Goal: Find specific page/section: Find specific page/section

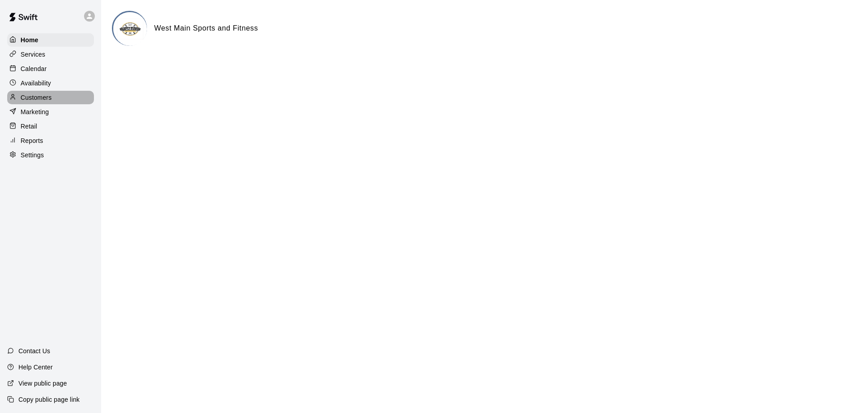
click at [30, 99] on p "Customers" at bounding box center [36, 97] width 31 height 9
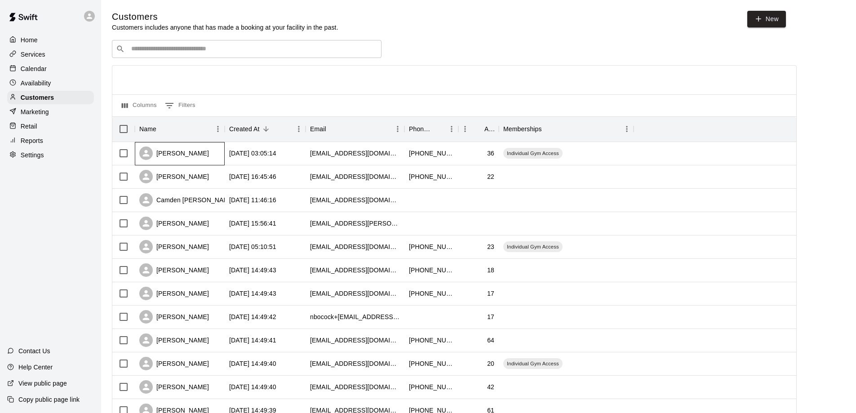
click at [168, 157] on div "[PERSON_NAME]" at bounding box center [174, 153] width 70 height 13
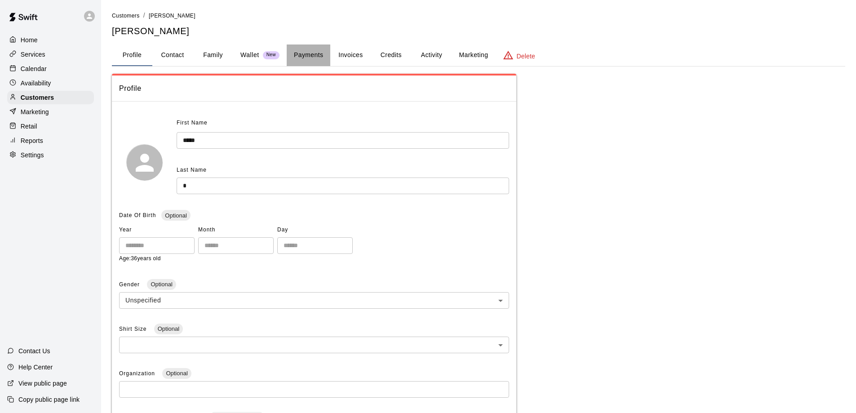
click at [319, 57] on button "Payments" at bounding box center [309, 56] width 44 height 22
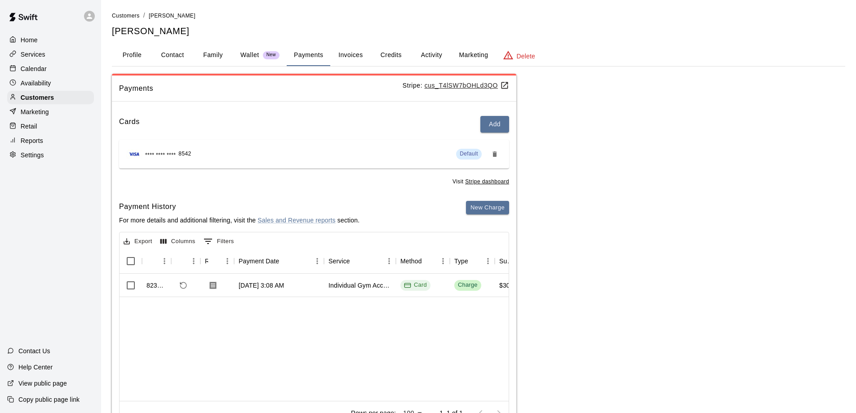
click at [185, 53] on button "Contact" at bounding box center [172, 56] width 40 height 22
select select "**"
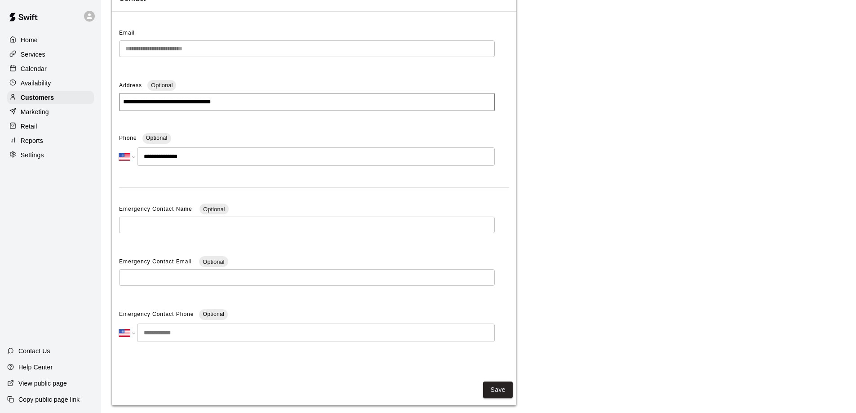
scroll to position [45, 0]
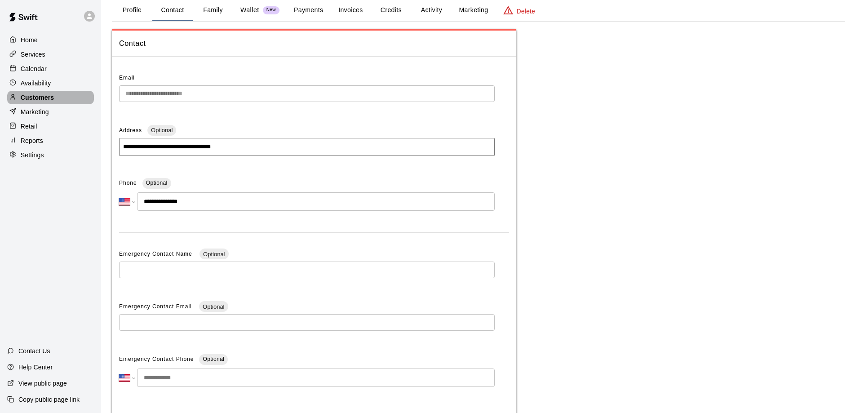
click at [32, 100] on p "Customers" at bounding box center [37, 97] width 33 height 9
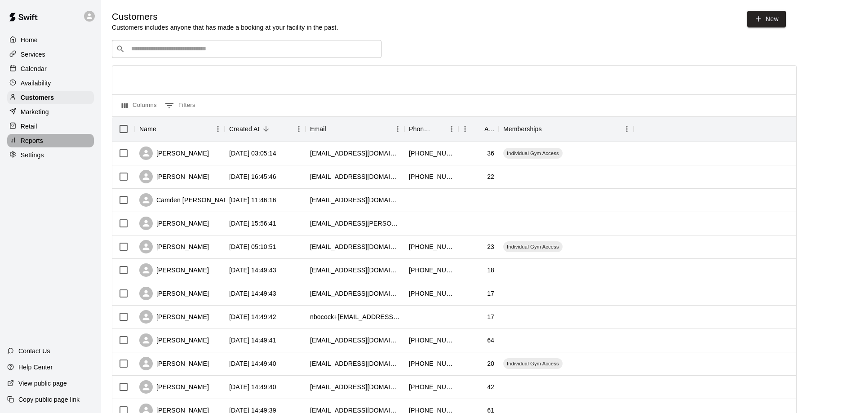
click at [27, 142] on p "Reports" at bounding box center [32, 140] width 22 height 9
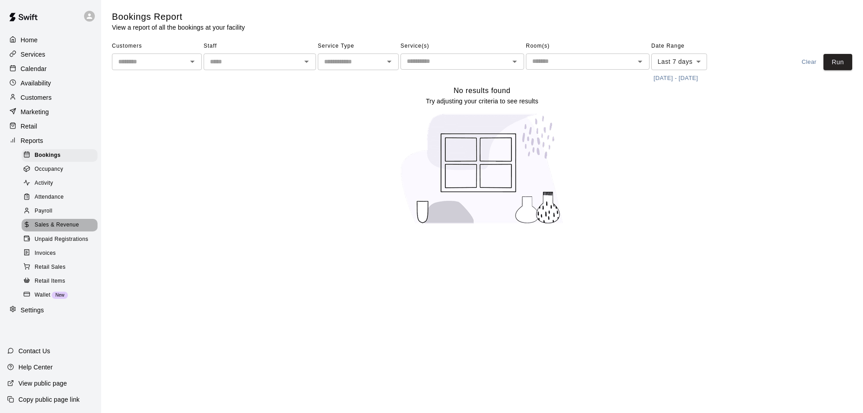
click at [42, 230] on span "Sales & Revenue" at bounding box center [57, 225] width 45 height 9
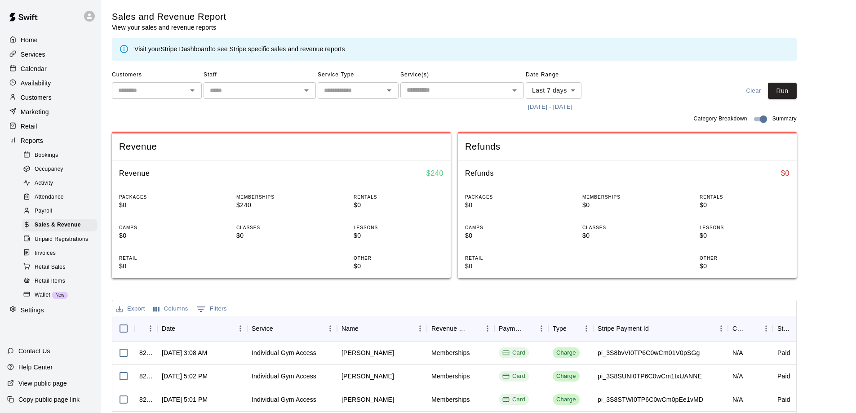
scroll to position [45, 0]
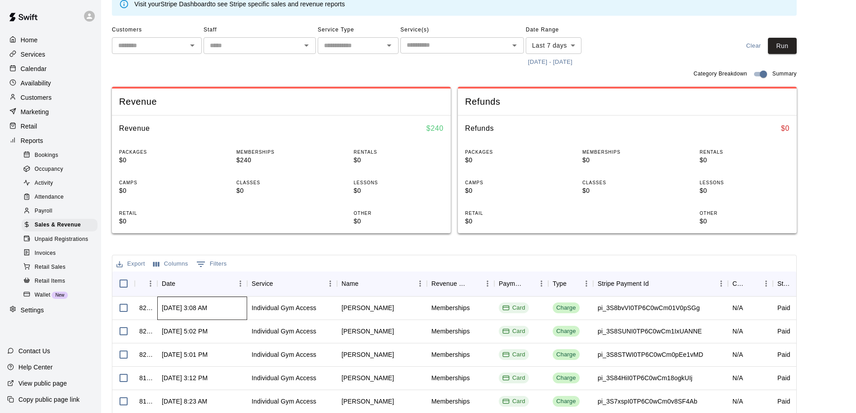
click at [198, 308] on div "[DATE] 3:08 AM" at bounding box center [184, 307] width 45 height 9
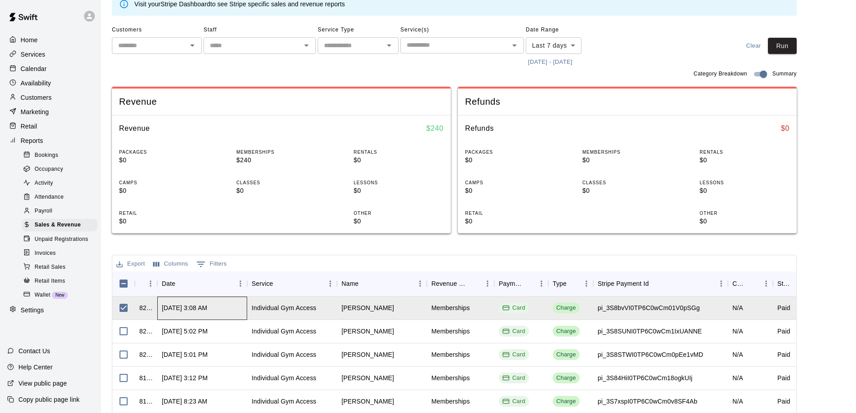
click at [233, 309] on div "[DATE] 3:08 AM" at bounding box center [202, 308] width 90 height 23
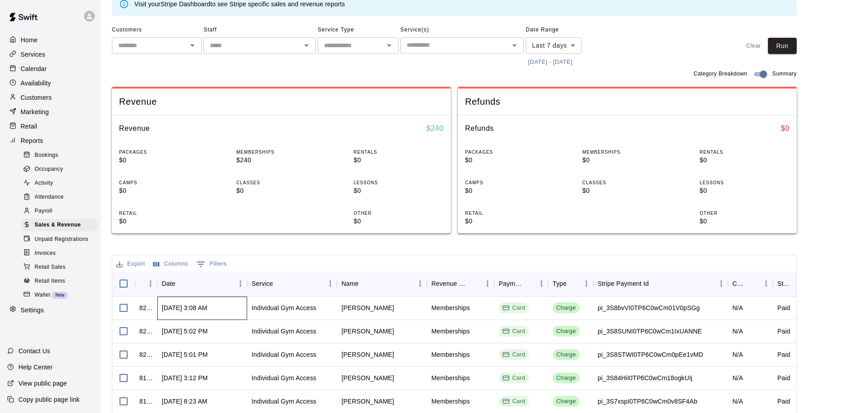
click at [233, 309] on div "[DATE] 3:08 AM" at bounding box center [202, 308] width 90 height 23
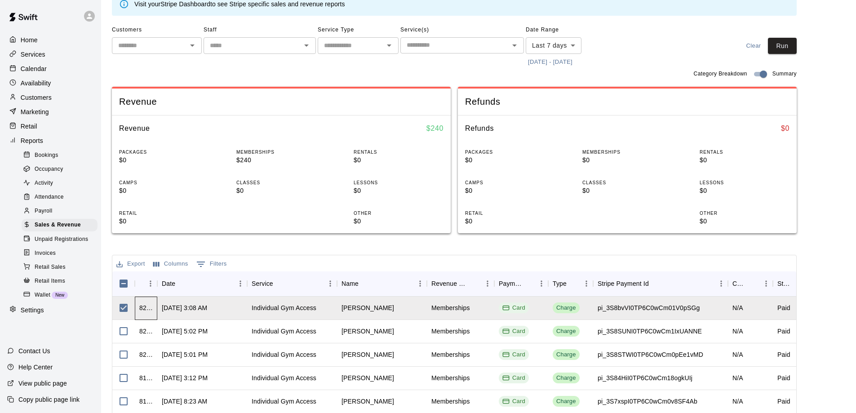
click at [149, 309] on div "823092" at bounding box center [145, 307] width 13 height 9
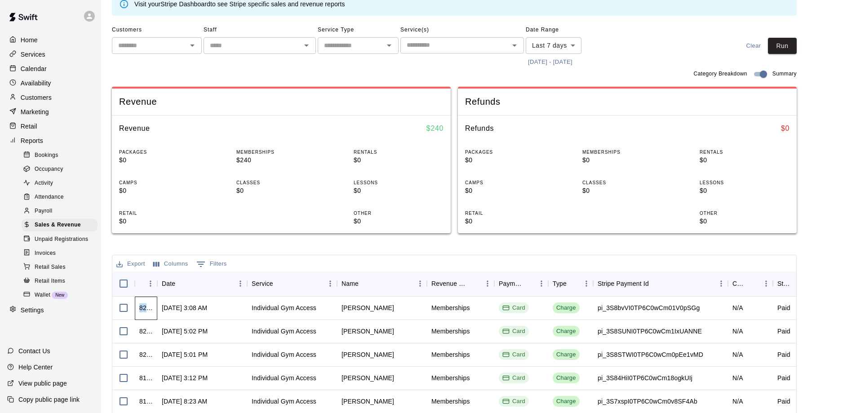
click at [149, 309] on div "823092" at bounding box center [145, 307] width 13 height 9
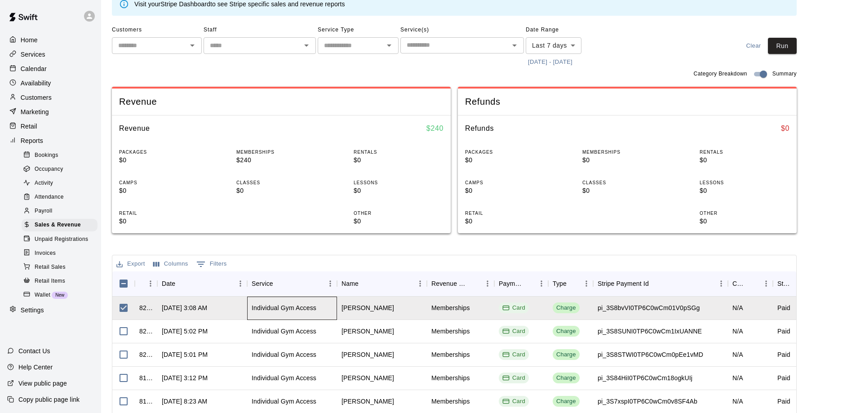
click at [310, 315] on div "Individual Gym Access" at bounding box center [292, 308] width 90 height 23
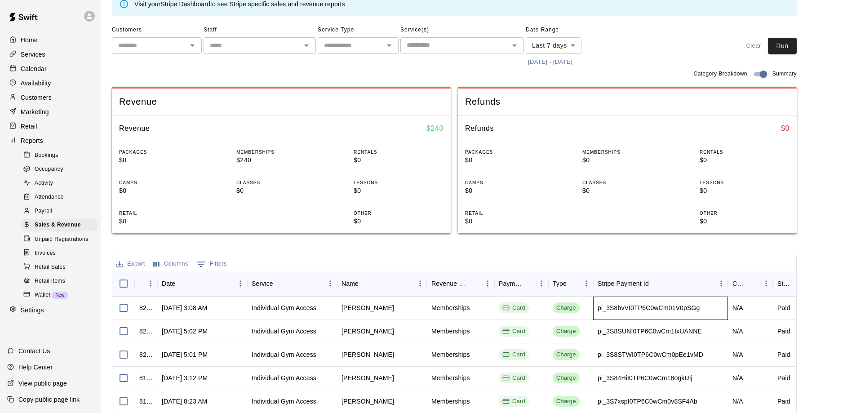
click at [664, 306] on div "pi_3S8bvVI0TP6C0wCm01V0pSGg" at bounding box center [649, 307] width 102 height 9
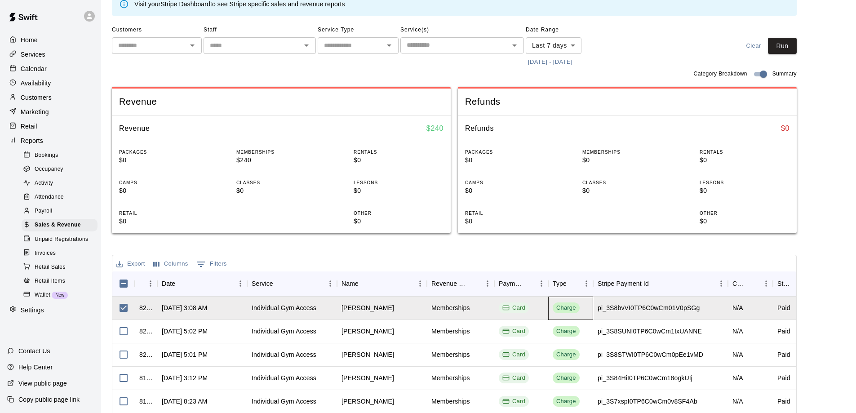
click at [567, 309] on div "Charge" at bounding box center [567, 308] width 20 height 9
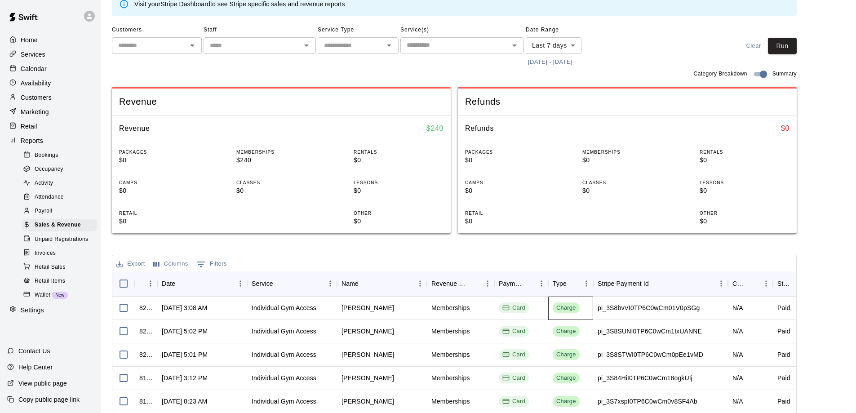
click at [567, 309] on div "Charge" at bounding box center [567, 308] width 20 height 9
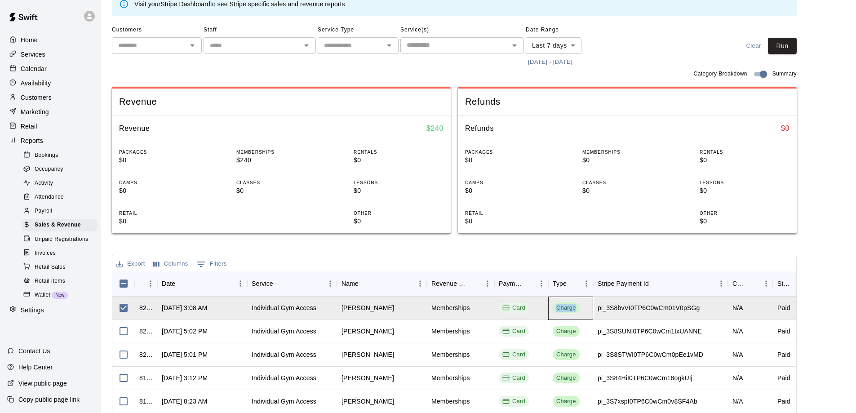
click at [567, 309] on div "Charge" at bounding box center [567, 308] width 20 height 9
click at [175, 312] on div "[DATE] 3:08 AM" at bounding box center [184, 307] width 45 height 9
click at [786, 307] on div "Paid" at bounding box center [784, 307] width 13 height 9
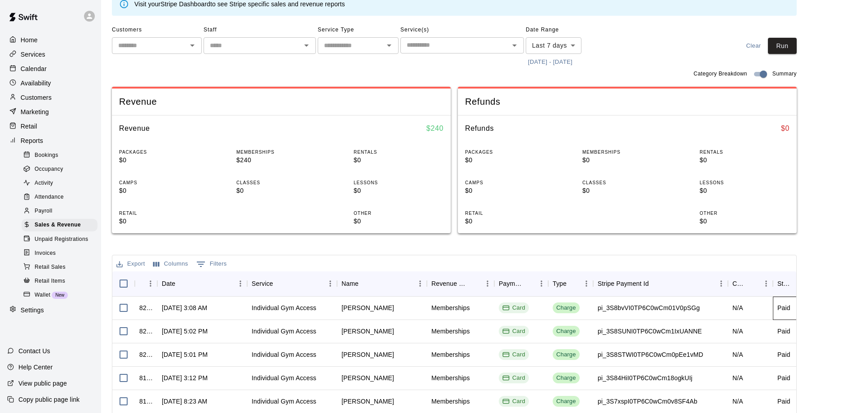
click at [785, 307] on div "Paid" at bounding box center [784, 307] width 13 height 9
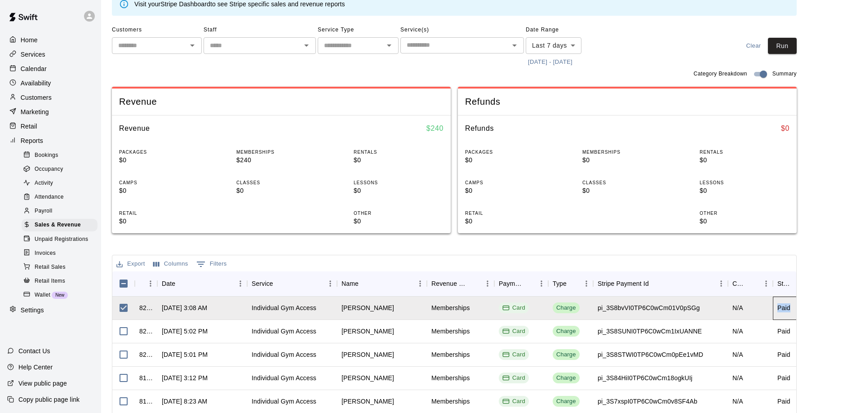
click at [785, 307] on div "Paid" at bounding box center [784, 307] width 13 height 9
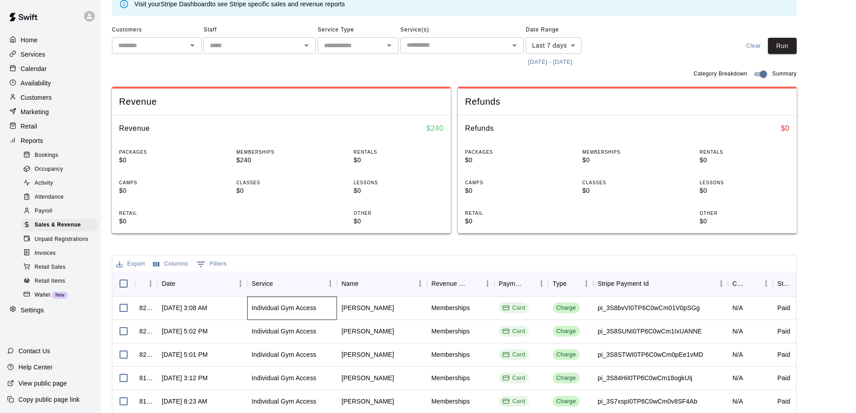
click at [303, 302] on div "Individual Gym Access" at bounding box center [292, 308] width 90 height 23
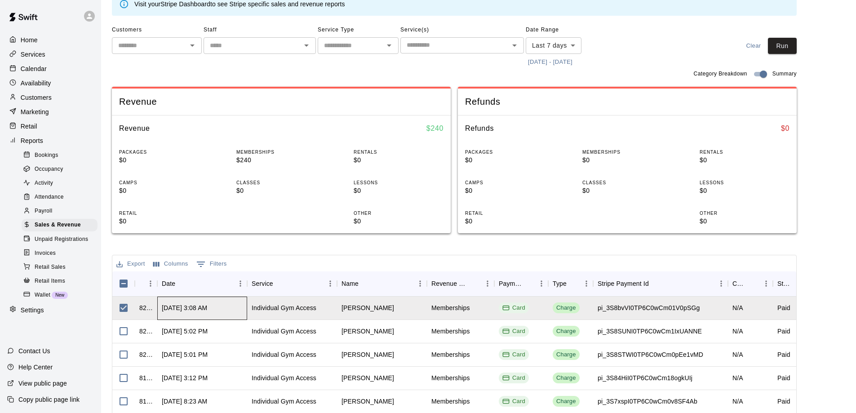
click at [212, 301] on div "[DATE] 3:08 AM" at bounding box center [202, 308] width 90 height 23
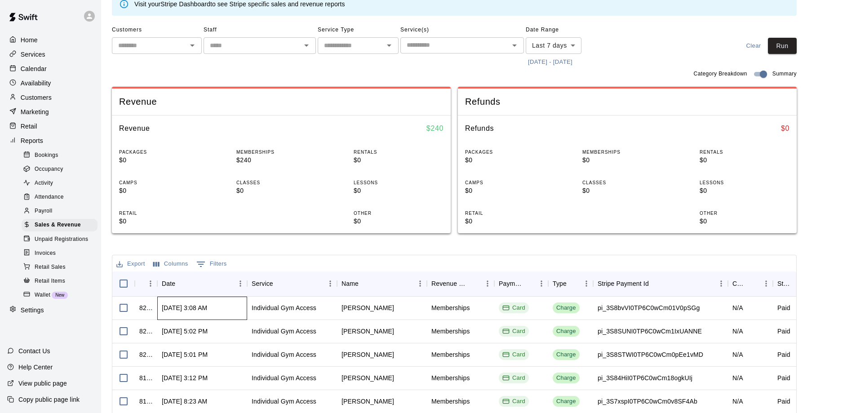
click at [200, 307] on div "[DATE] 3:08 AM" at bounding box center [184, 307] width 45 height 9
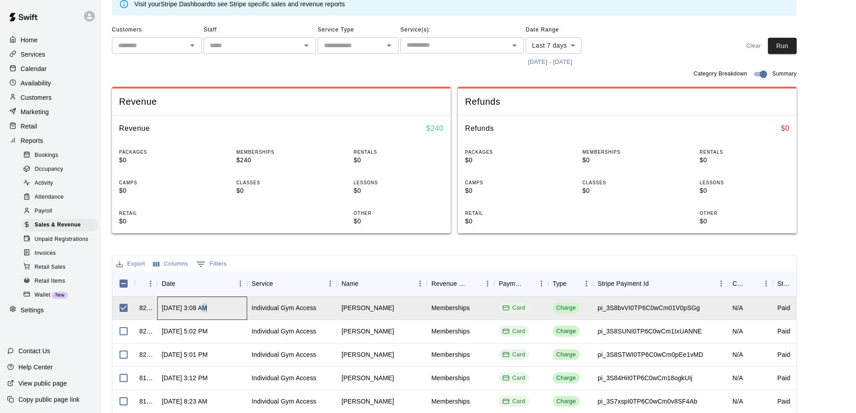
click at [200, 307] on div "[DATE] 3:08 AM" at bounding box center [184, 307] width 45 height 9
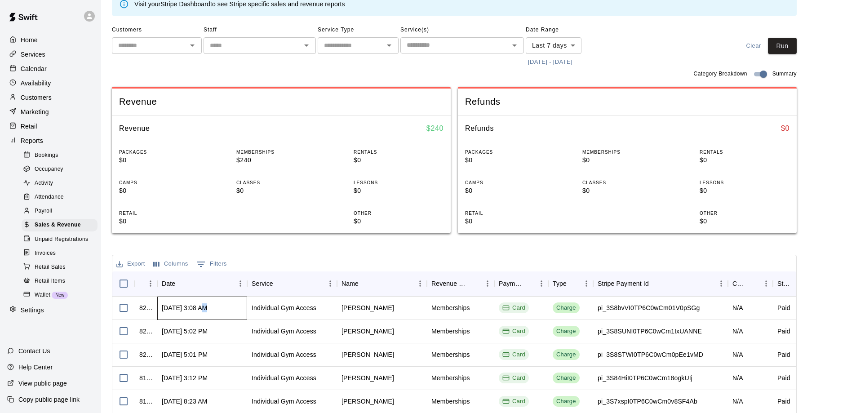
click at [200, 307] on div "[DATE] 3:08 AM" at bounding box center [184, 307] width 45 height 9
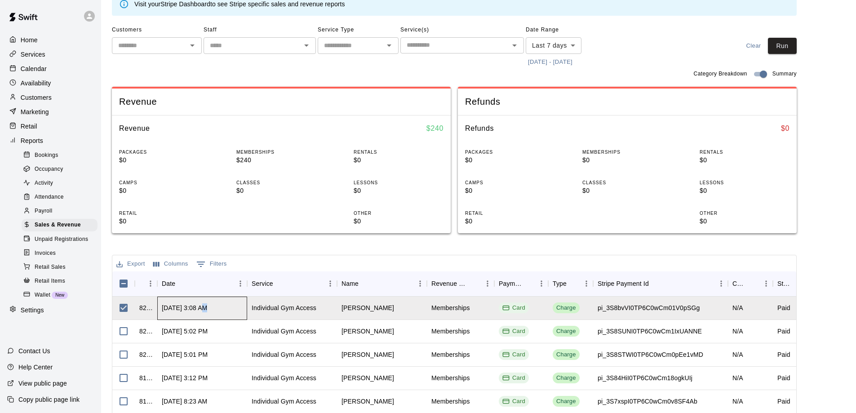
click at [200, 307] on div "[DATE] 3:08 AM" at bounding box center [184, 307] width 45 height 9
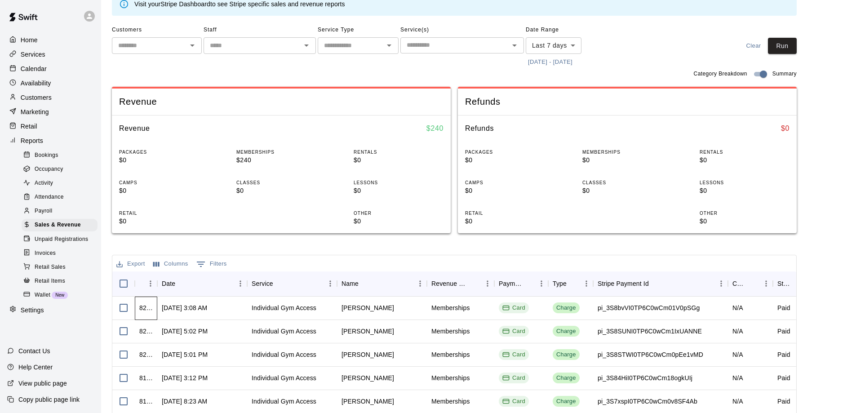
click at [145, 307] on div "823092" at bounding box center [145, 307] width 13 height 9
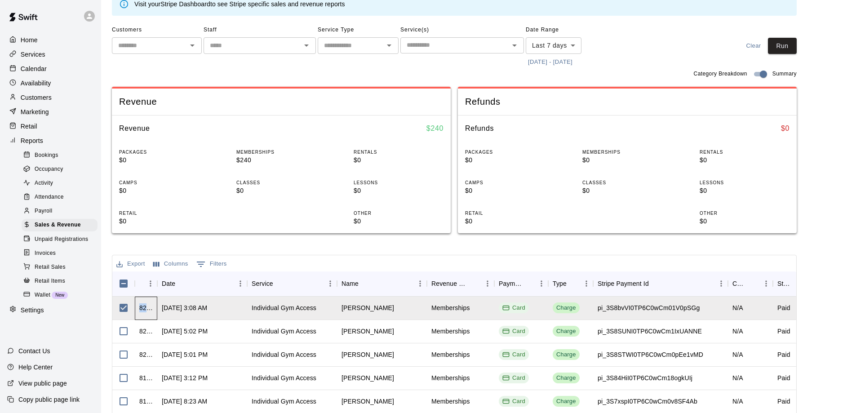
click at [145, 307] on div "823092" at bounding box center [145, 307] width 13 height 9
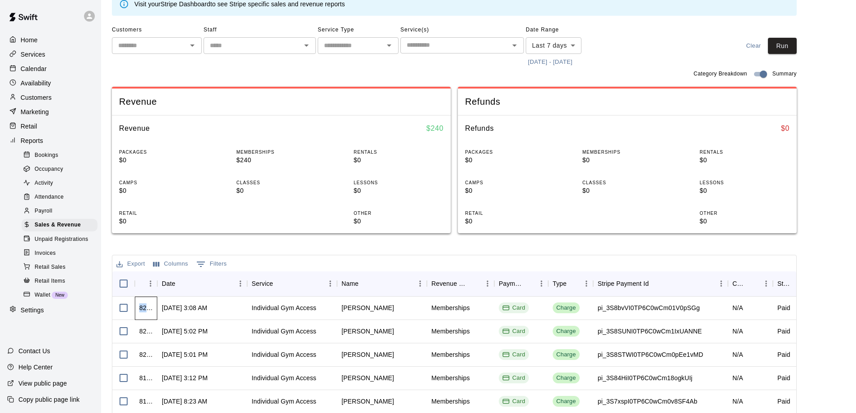
click at [145, 307] on div "823092" at bounding box center [145, 307] width 13 height 9
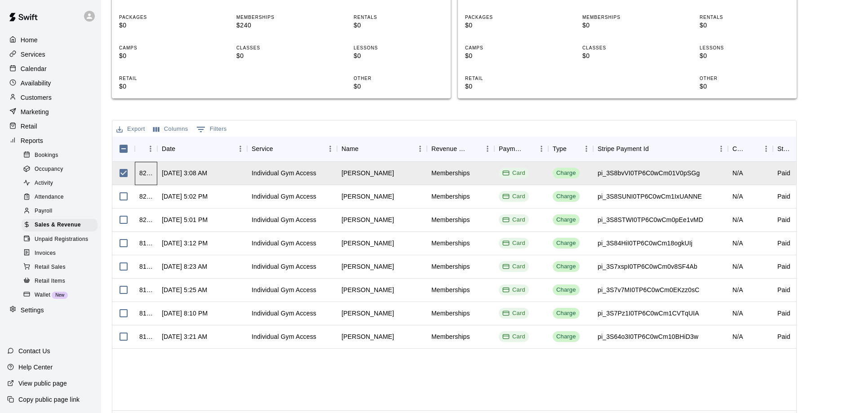
scroll to position [90, 0]
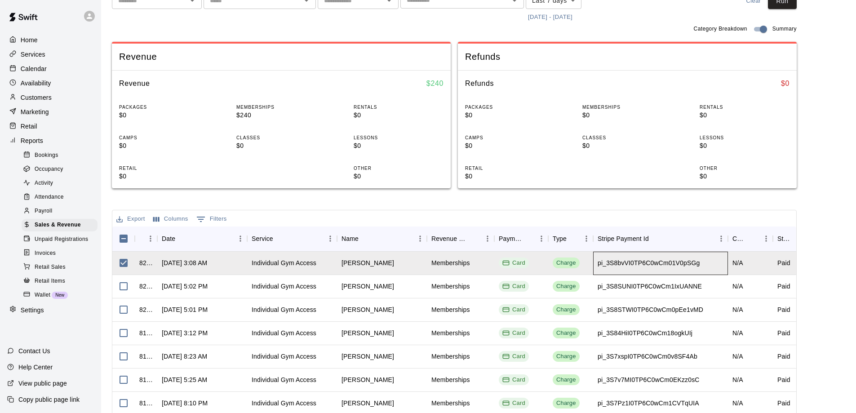
click at [610, 266] on div "pi_3S8bvVI0TP6C0wCm01V0pSGg" at bounding box center [649, 263] width 102 height 9
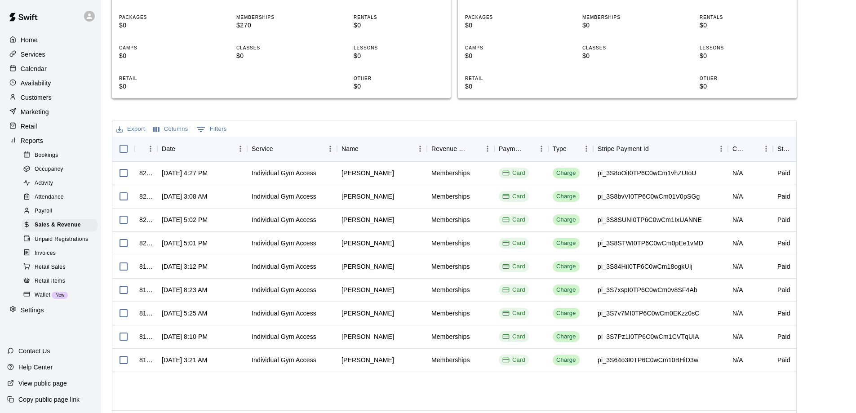
scroll to position [45, 0]
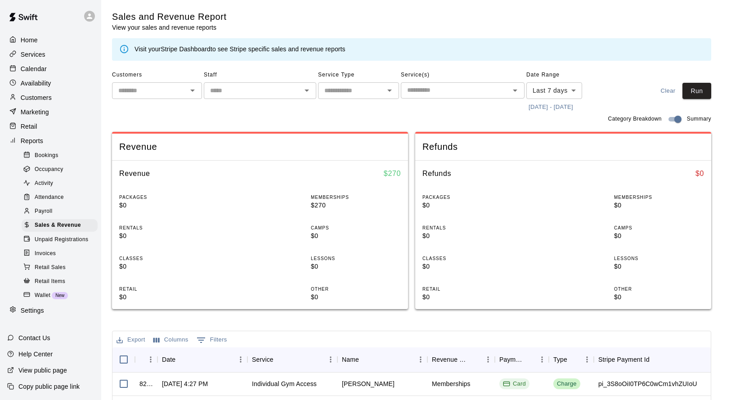
click at [34, 102] on p "Customers" at bounding box center [36, 97] width 31 height 9
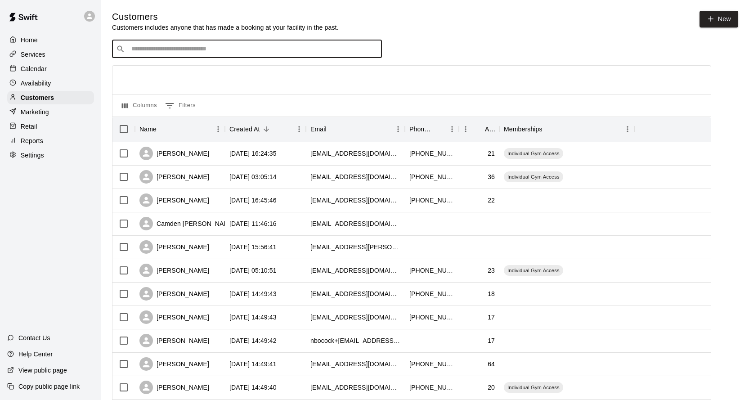
click at [192, 49] on input "Search customers by name or email" at bounding box center [253, 49] width 249 height 9
type input "*"
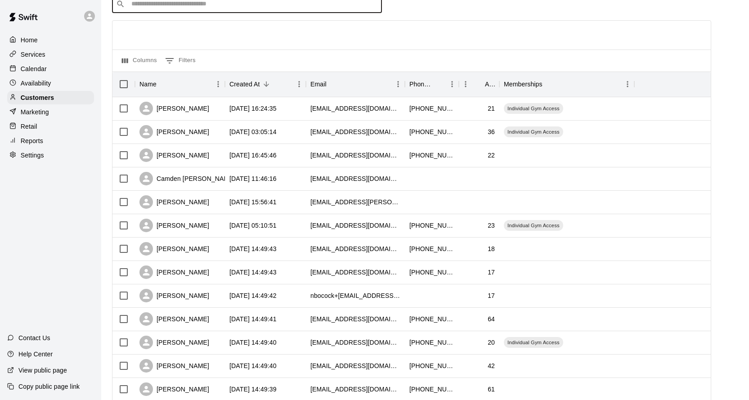
click at [172, 8] on input "Search customers by name or email" at bounding box center [253, 4] width 249 height 9
type input "*"
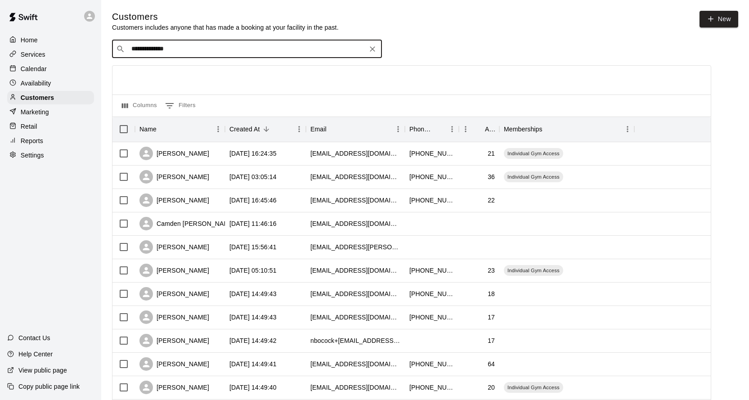
click at [142, 49] on input "**********" at bounding box center [247, 49] width 236 height 9
click at [187, 51] on input "**********" at bounding box center [247, 49] width 236 height 9
type input "**********"
